Goal: Information Seeking & Learning: Learn about a topic

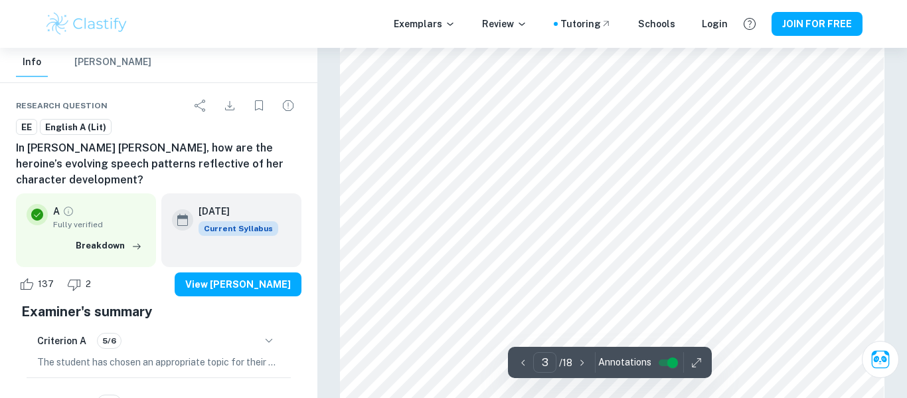
scroll to position [1740, 0]
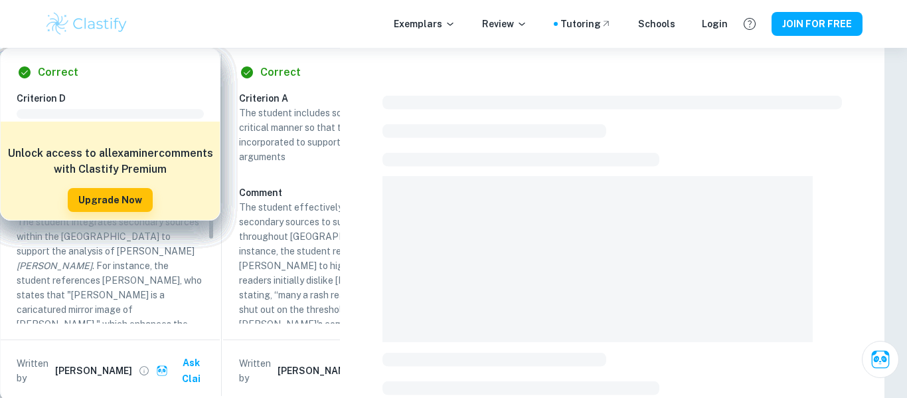
scroll to position [1, 0]
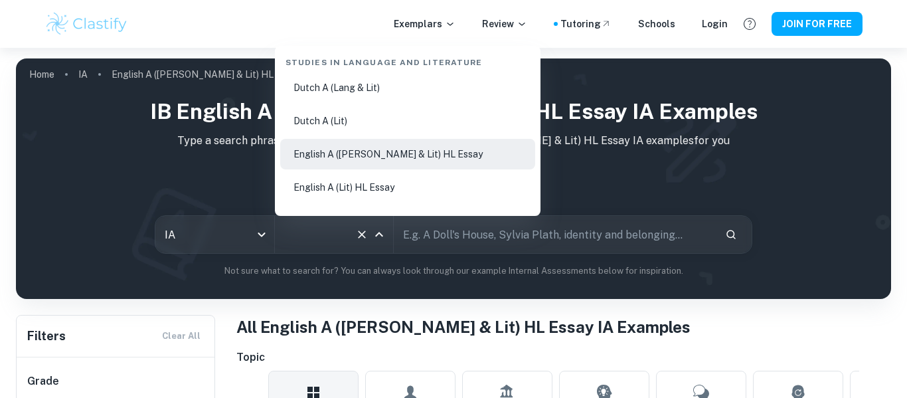
scroll to position [204, 0]
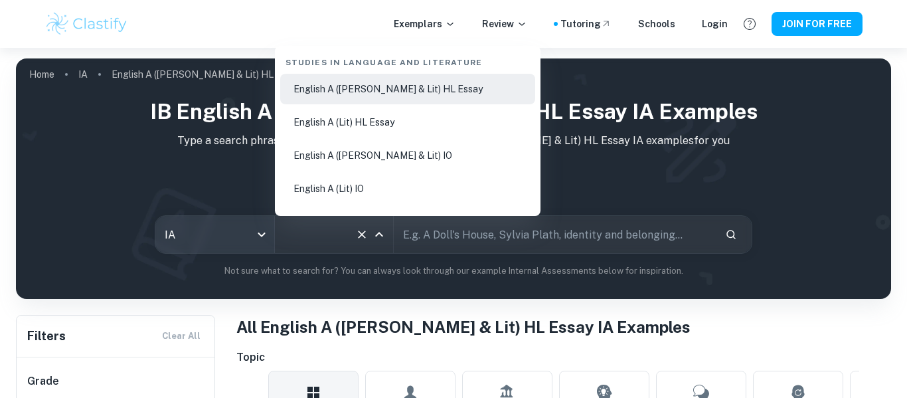
click at [268, 238] on body "We value your privacy We use cookies to enhance your browsing experience, serve…" at bounding box center [453, 247] width 907 height 398
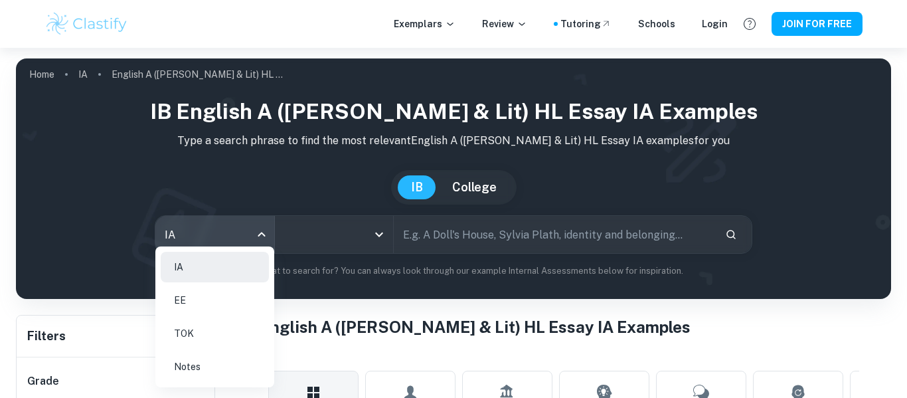
scroll to position [0, 0]
click at [204, 290] on li "EE" at bounding box center [215, 300] width 108 height 31
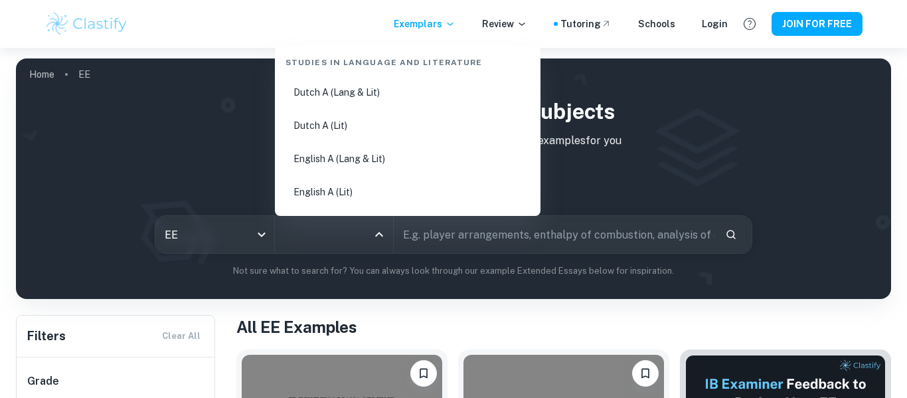
scroll to position [149, 0]
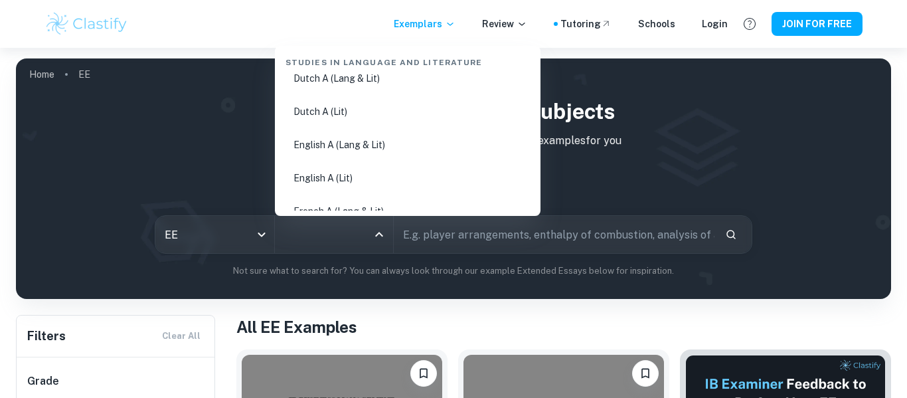
click at [383, 147] on li "English A (Lang & Lit)" at bounding box center [407, 144] width 255 height 31
type input "English A (Lang & Lit)"
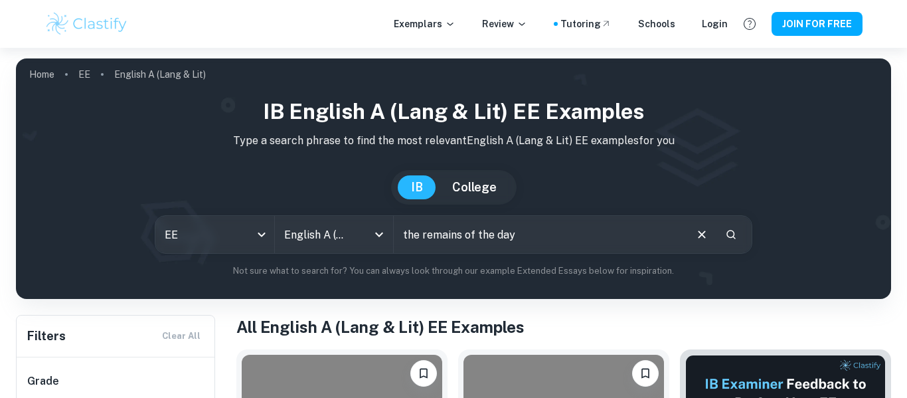
type input "the remains of the day"
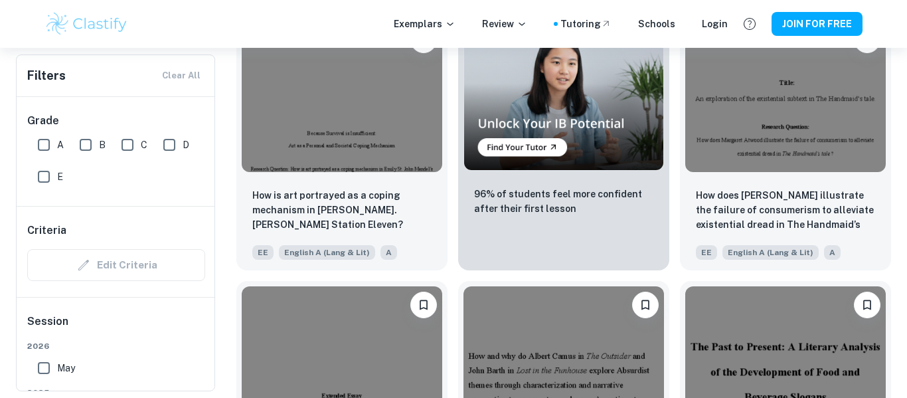
scroll to position [2191, 0]
